Goal: Find specific page/section: Find specific page/section

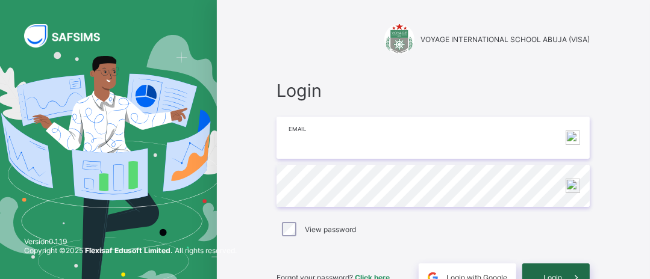
type input "**********"
click at [544, 272] on div "Login" at bounding box center [555, 278] width 67 height 28
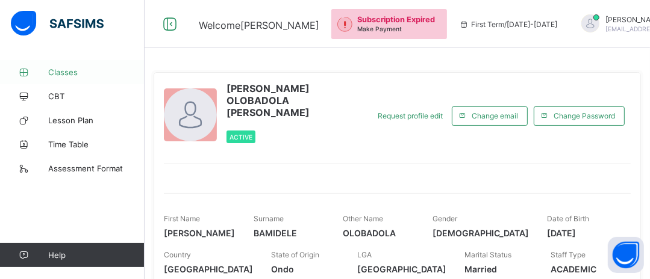
click at [70, 75] on span "Classes" at bounding box center [96, 72] width 96 height 10
